Goal: Navigation & Orientation: Find specific page/section

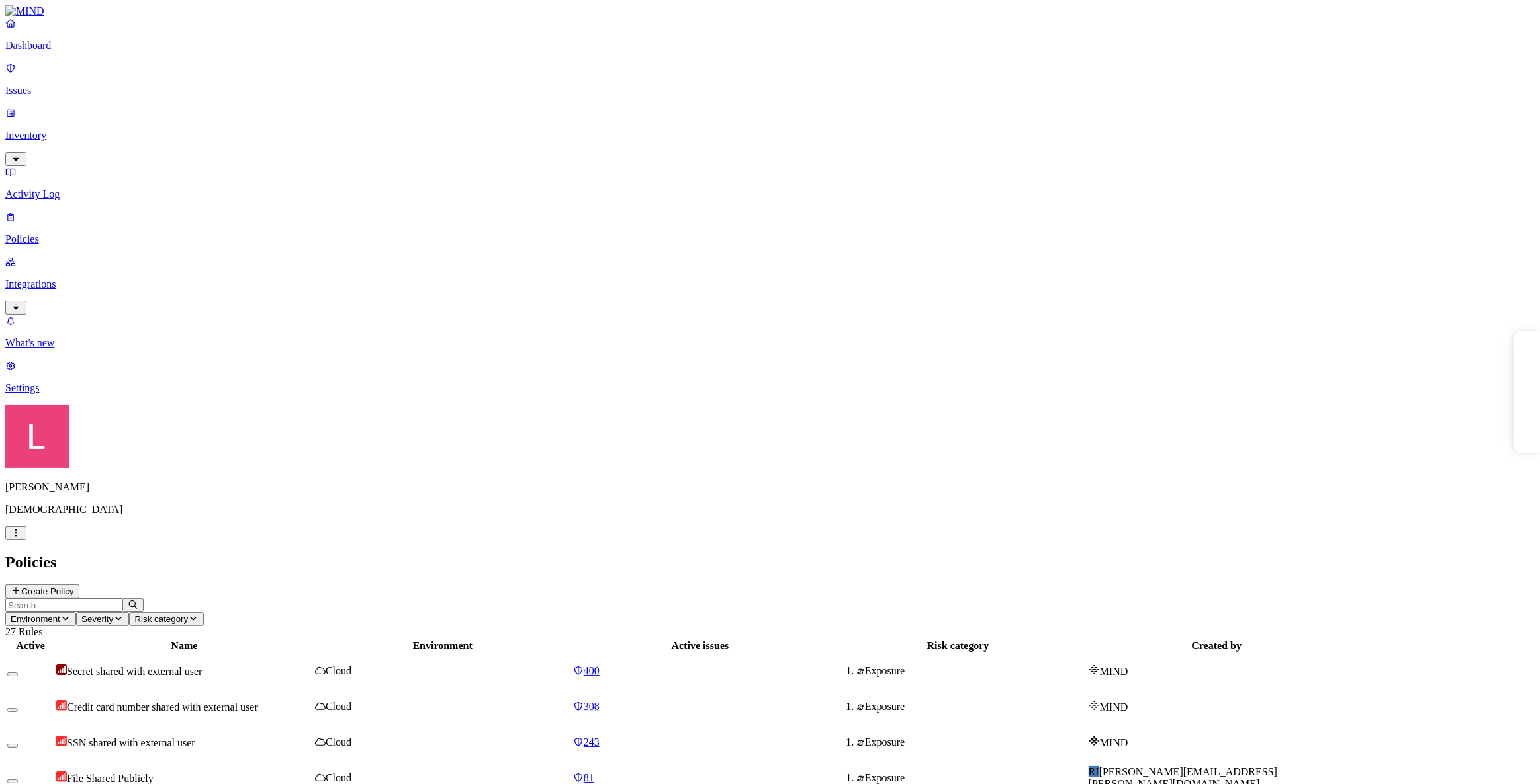
drag, startPoint x: 0, startPoint y: 0, endPoint x: 52, endPoint y: 667, distance: 669.0
click at [85, 278] on p "Integrations" at bounding box center [770, 284] width 1528 height 12
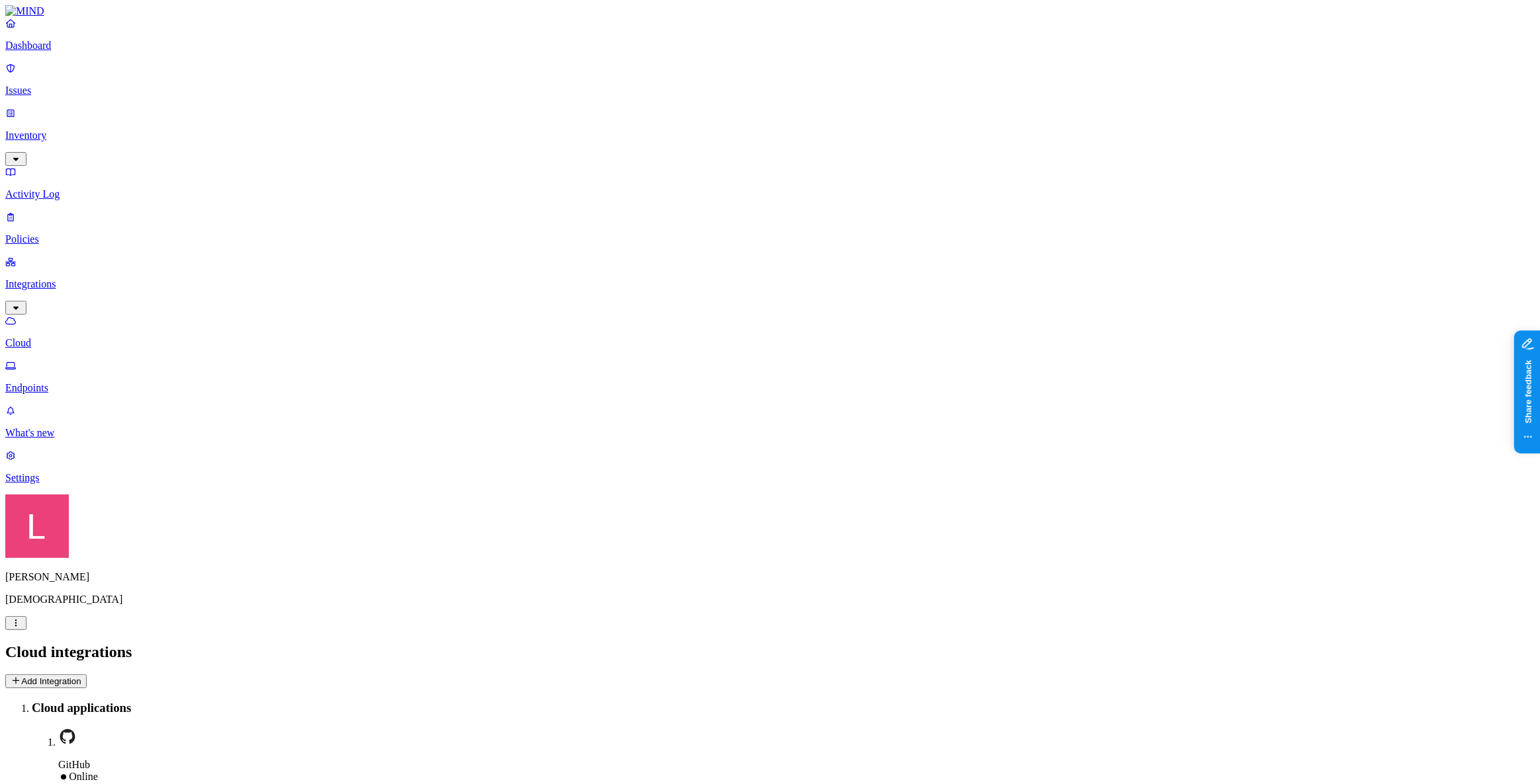
click at [68, 484] on p "Settings" at bounding box center [770, 478] width 1528 height 12
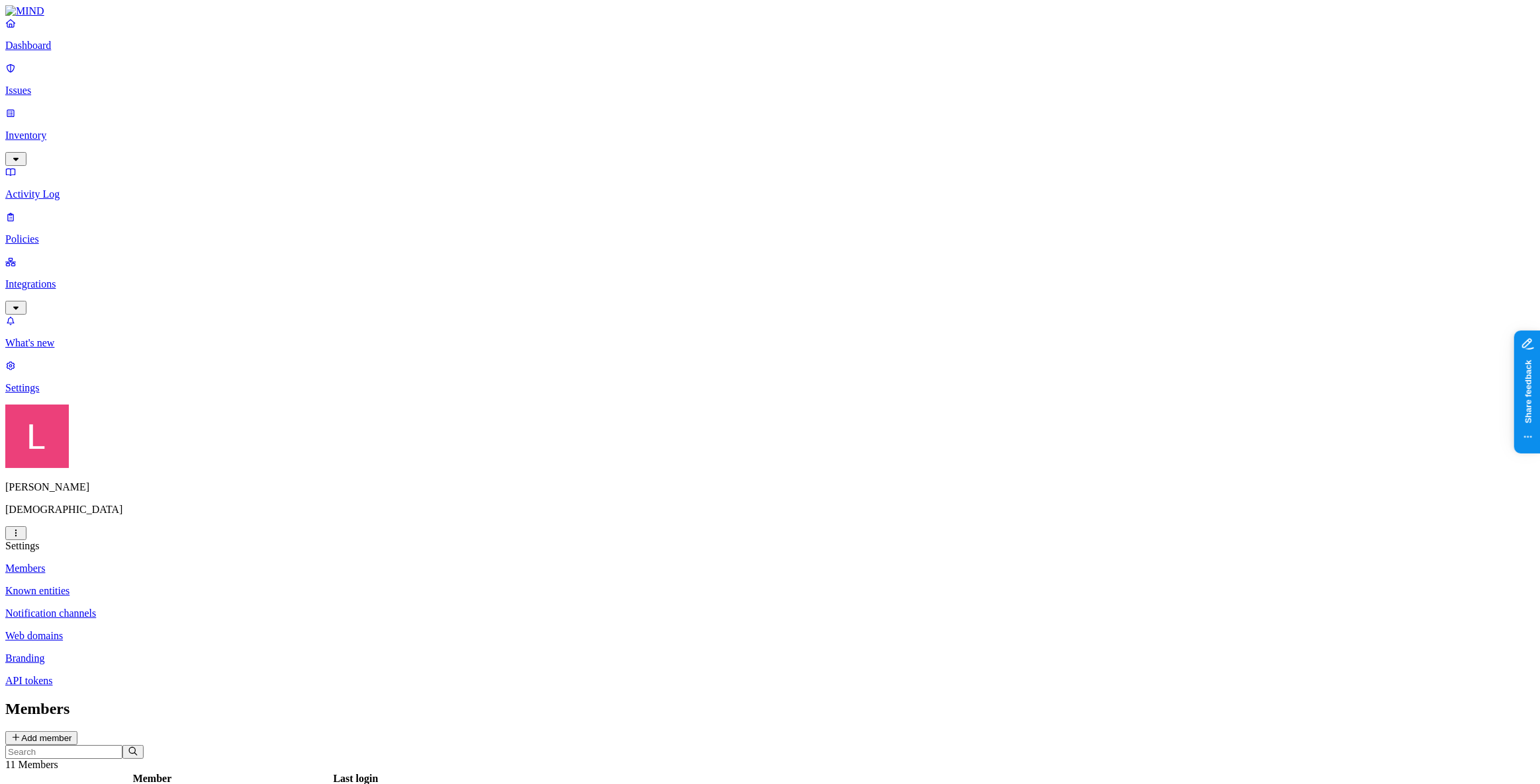
drag, startPoint x: 1015, startPoint y: 318, endPoint x: 1105, endPoint y: 319, distance: 90.0
click at [33, 84] on p "Issues" at bounding box center [770, 90] width 1528 height 12
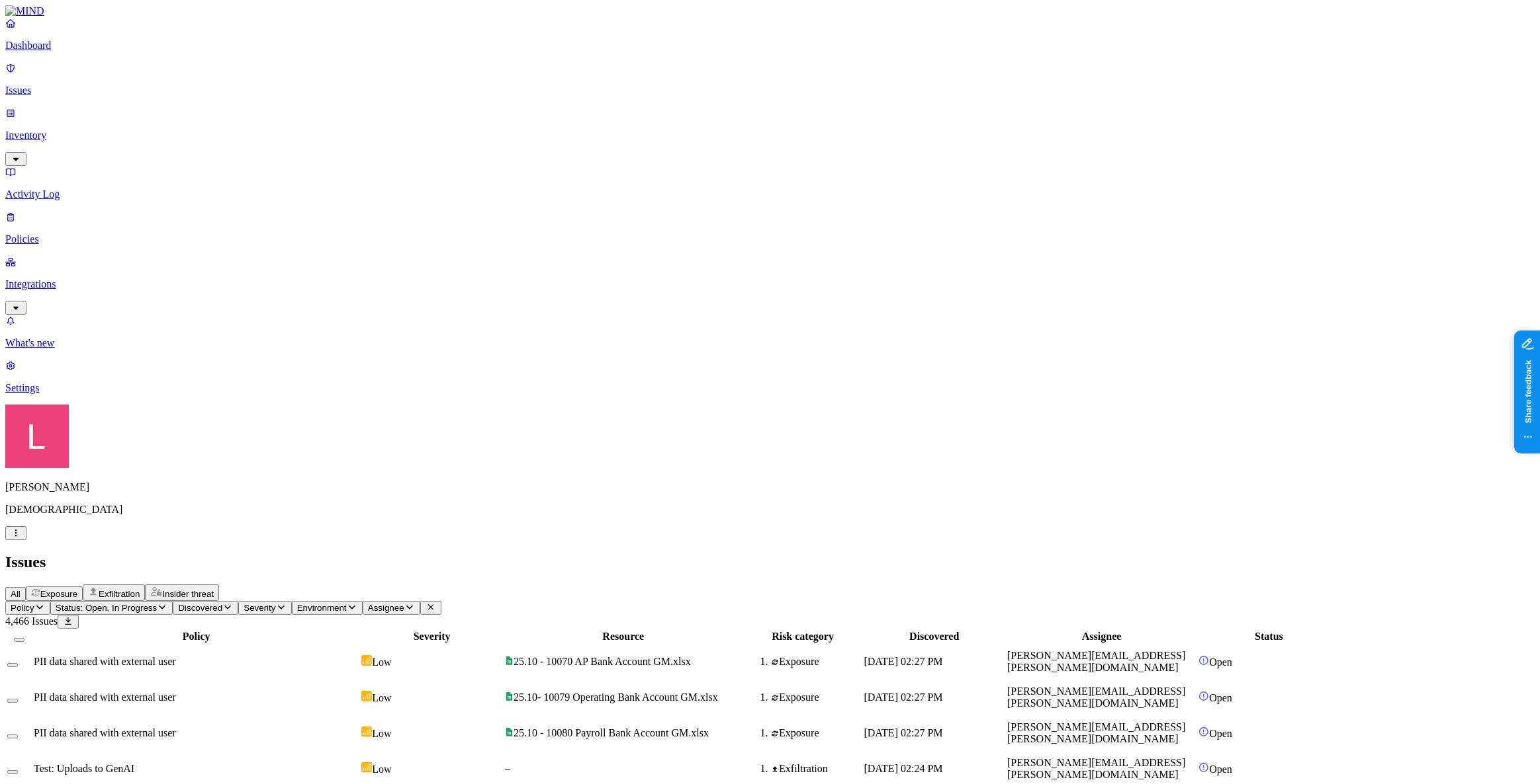
click at [139, 589] on span "Exfiltration" at bounding box center [119, 594] width 41 height 10
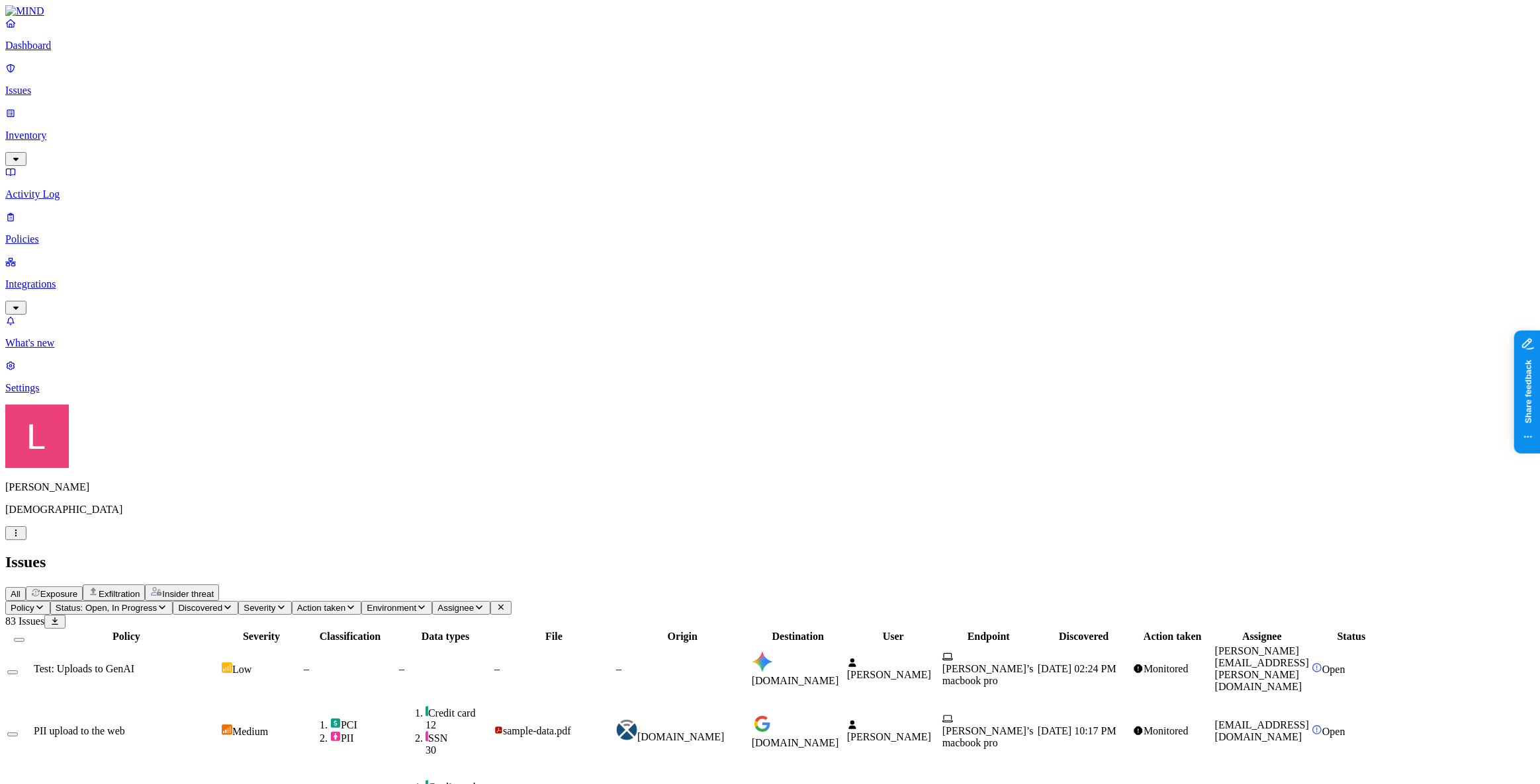
click at [59, 233] on p "Policies" at bounding box center [770, 239] width 1528 height 12
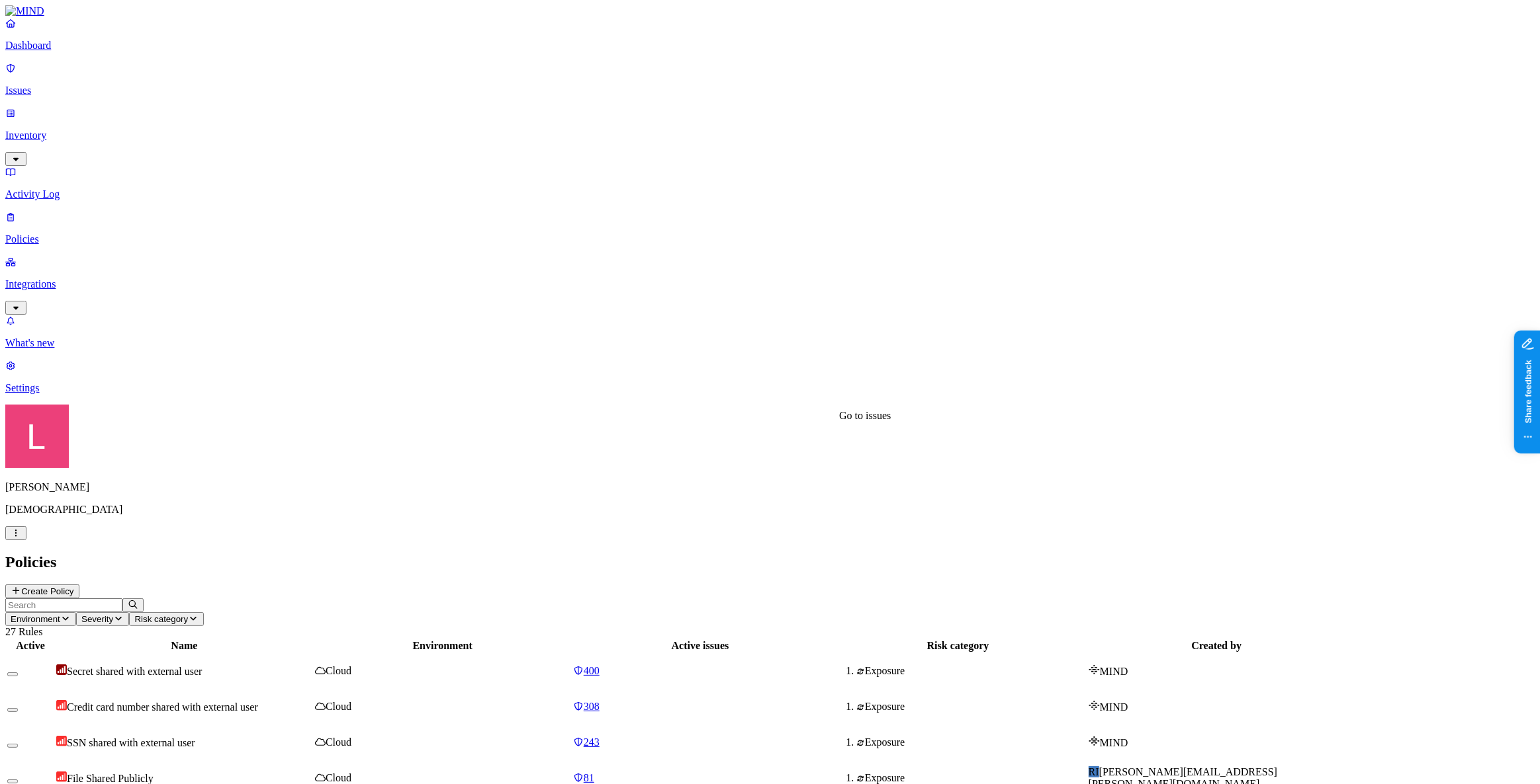
scroll to position [33, 0]
click at [76, 52] on p "Dashboard" at bounding box center [770, 45] width 1528 height 12
